Goal: Task Accomplishment & Management: Manage account settings

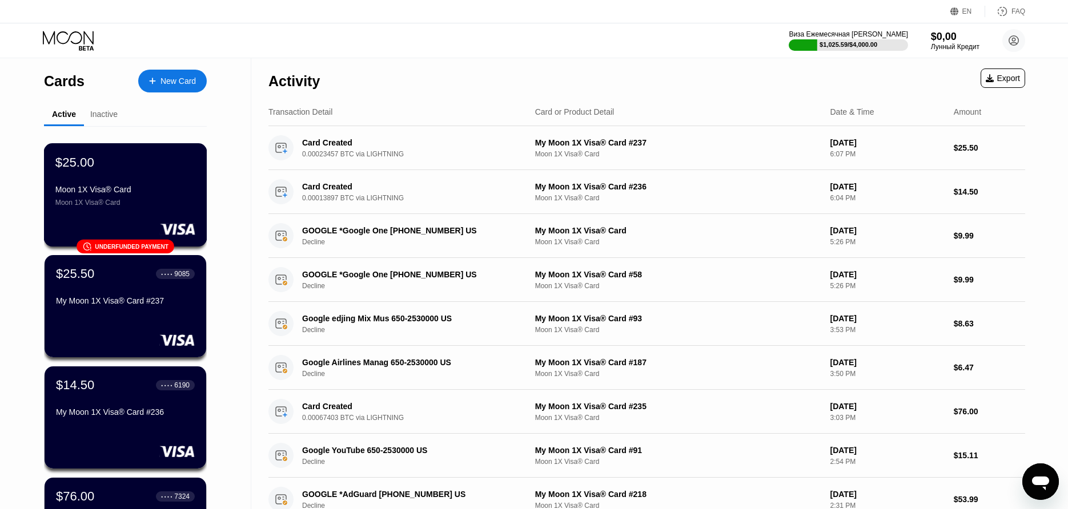
click at [87, 163] on div "$25.00" at bounding box center [74, 162] width 39 height 15
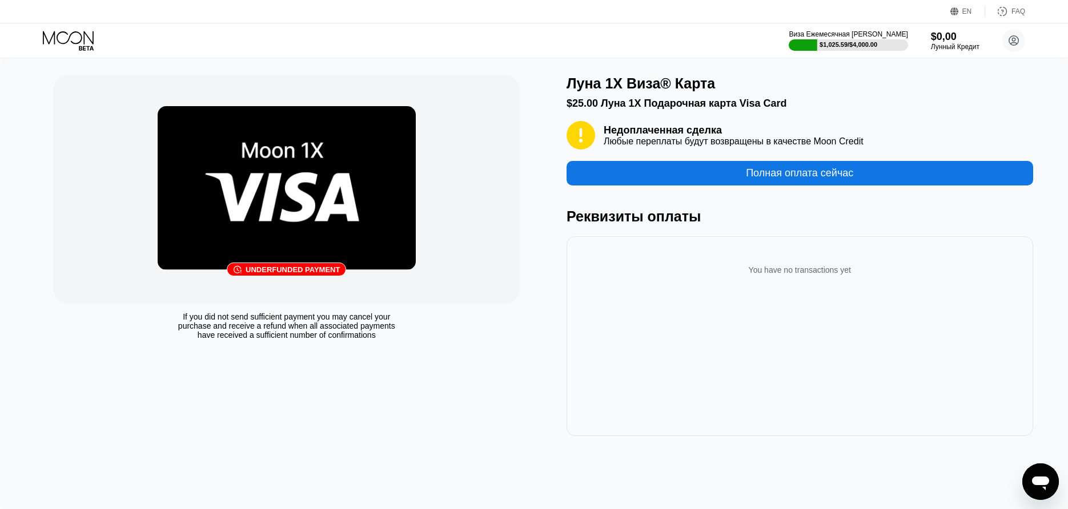
scroll to position [1, 0]
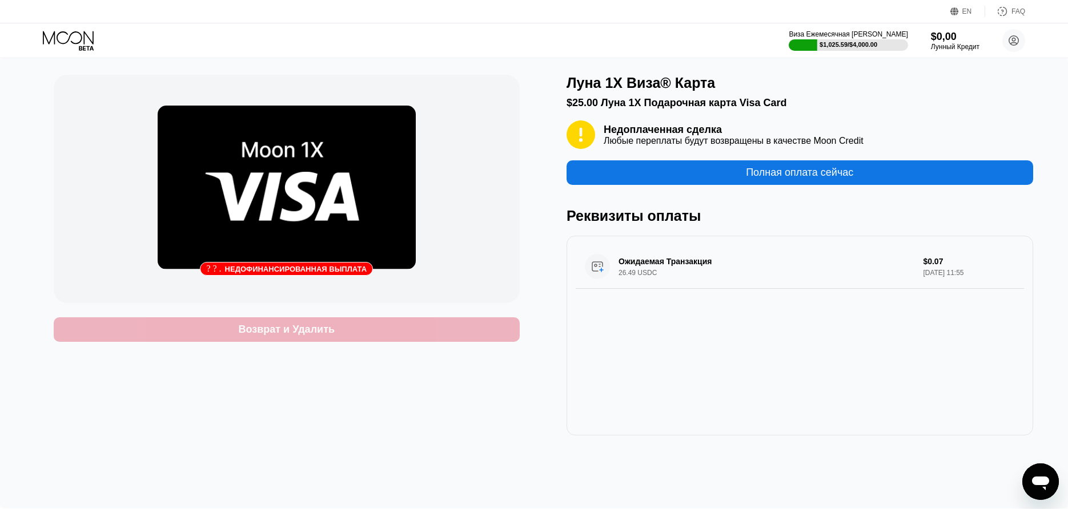
click at [268, 337] on div "Возврат и Удалить" at bounding box center [287, 329] width 466 height 25
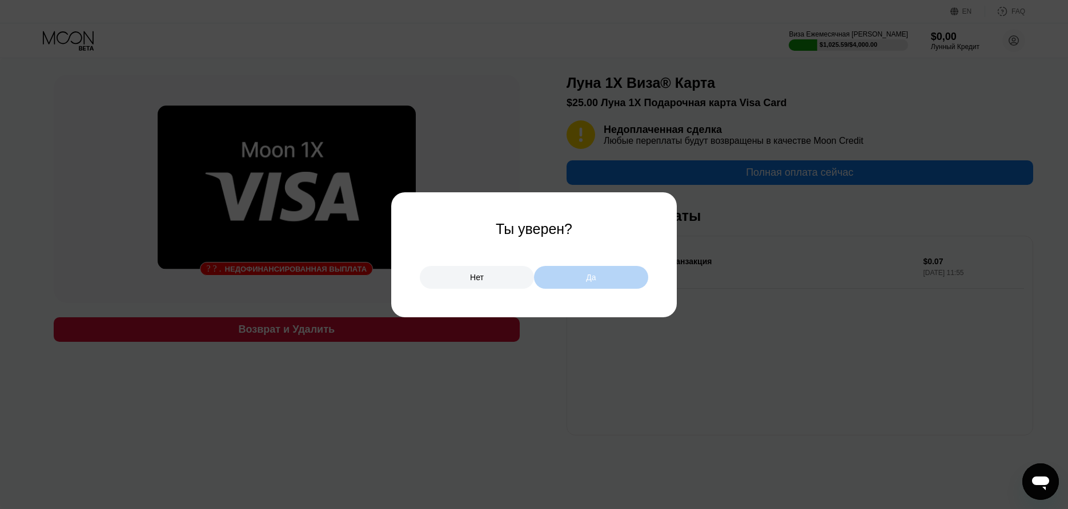
click at [563, 284] on div "Да" at bounding box center [591, 277] width 114 height 23
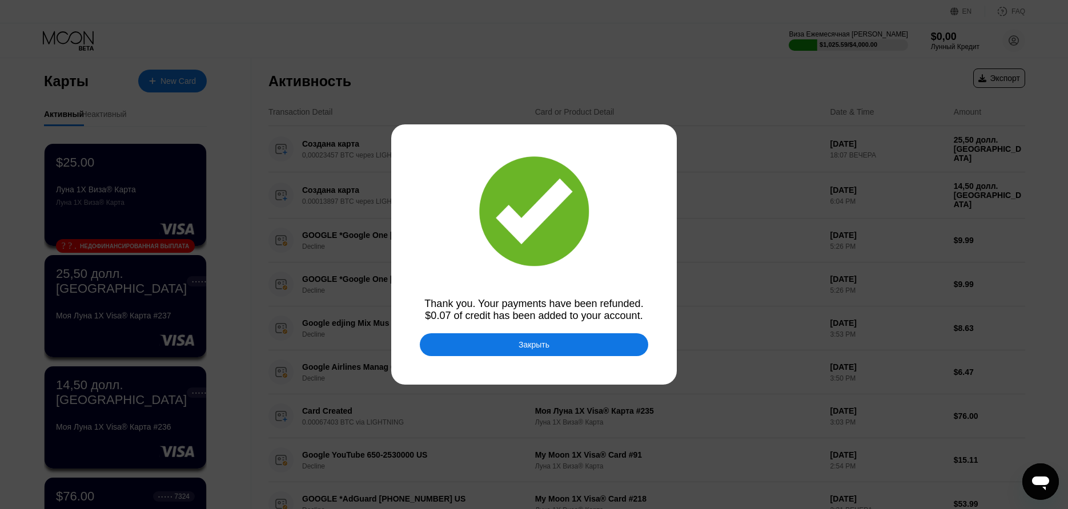
click at [505, 337] on div "Закрыть" at bounding box center [534, 344] width 228 height 23
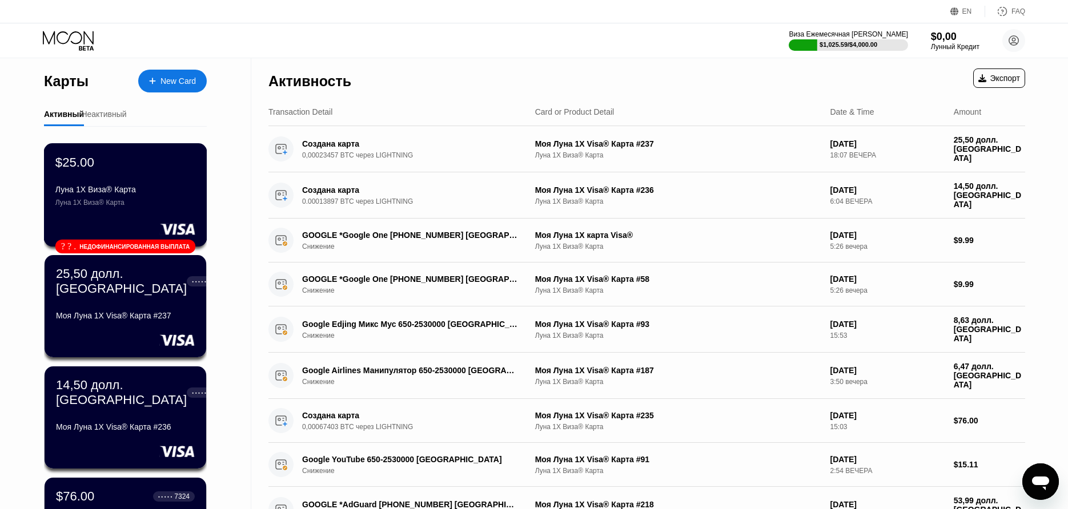
click at [92, 194] on div "Луна 1X Виза® Карта" at bounding box center [125, 189] width 140 height 9
